Goal: Participate in discussion

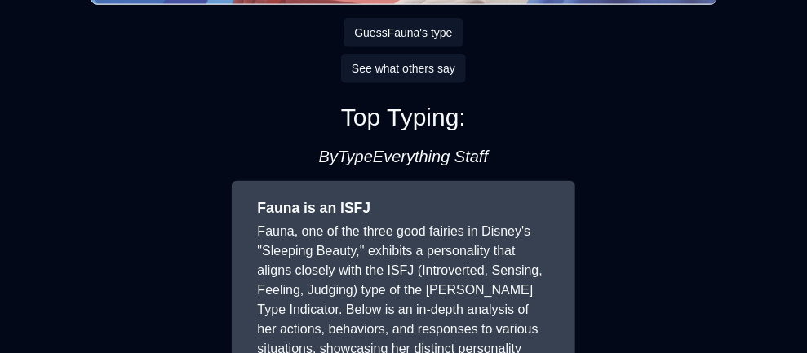
scroll to position [392, 0]
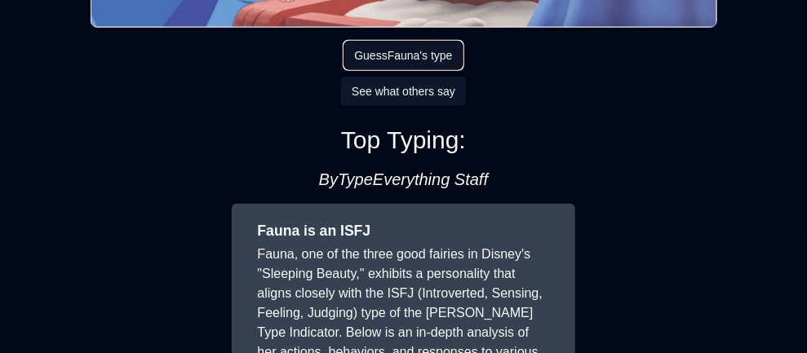
click at [446, 58] on button "Guess Fauna 's type" at bounding box center [403, 55] width 119 height 29
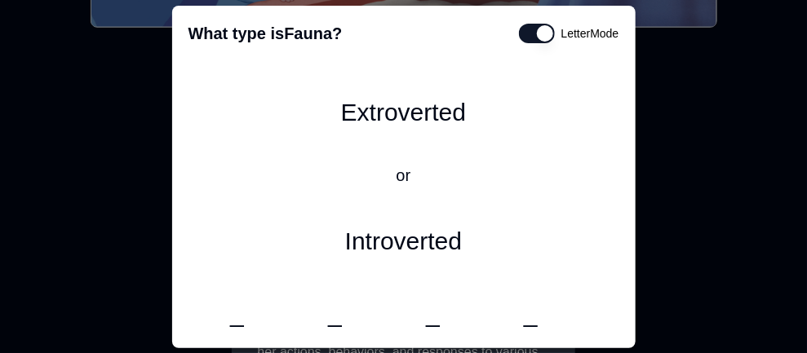
click at [694, 55] on div at bounding box center [403, 176] width 807 height 353
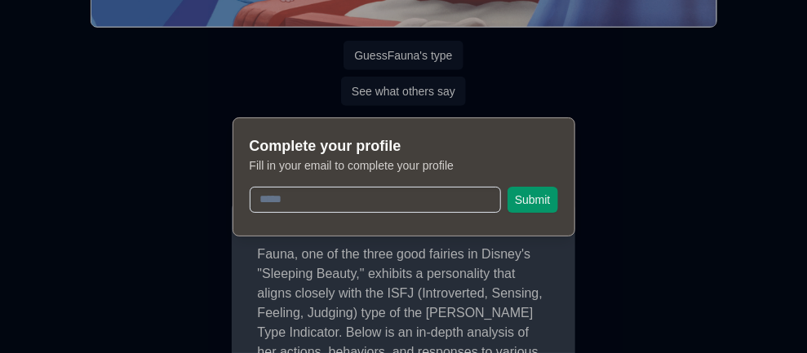
click at [538, 80] on div at bounding box center [403, 176] width 807 height 353
click at [305, 292] on div at bounding box center [403, 176] width 807 height 353
click at [522, 267] on div at bounding box center [403, 176] width 807 height 353
click at [163, 174] on div at bounding box center [403, 176] width 807 height 353
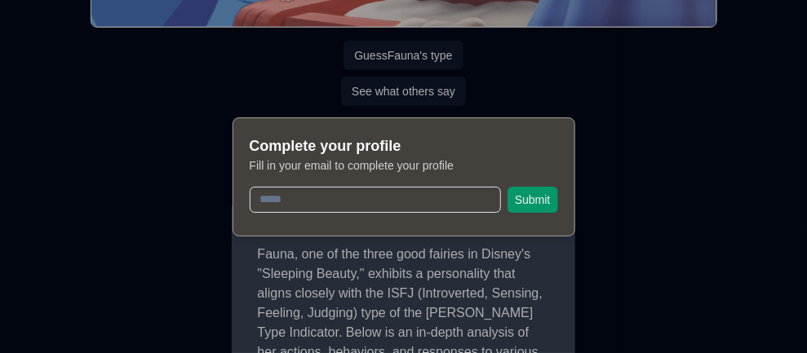
click at [163, 174] on div at bounding box center [403, 176] width 807 height 353
click at [337, 206] on input "text" at bounding box center [375, 200] width 251 height 26
click at [329, 283] on div at bounding box center [403, 176] width 807 height 353
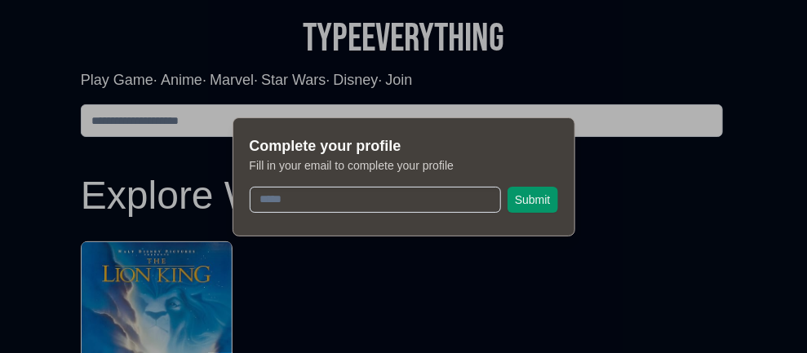
click at [441, 263] on div at bounding box center [403, 176] width 807 height 353
click at [432, 206] on input "text" at bounding box center [375, 200] width 251 height 26
click at [531, 196] on button "Submit" at bounding box center [533, 200] width 51 height 26
click at [525, 197] on button "Submit" at bounding box center [533, 200] width 51 height 26
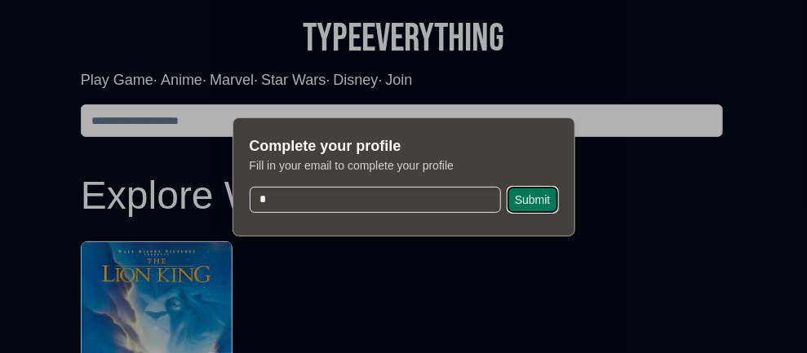
click at [525, 197] on button "Submit" at bounding box center [533, 200] width 51 height 26
click at [477, 197] on input "*" at bounding box center [375, 200] width 251 height 26
type input "**"
click at [519, 203] on button "Submit" at bounding box center [533, 200] width 51 height 26
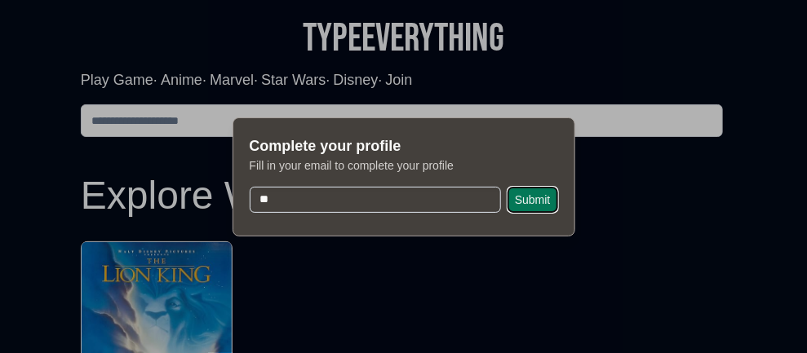
click at [519, 203] on button "Submit" at bounding box center [533, 200] width 51 height 26
drag, startPoint x: 770, startPoint y: 1, endPoint x: 385, endPoint y: 89, distance: 395.1
click at [385, 89] on div at bounding box center [403, 176] width 807 height 353
